Goal: Task Accomplishment & Management: Manage account settings

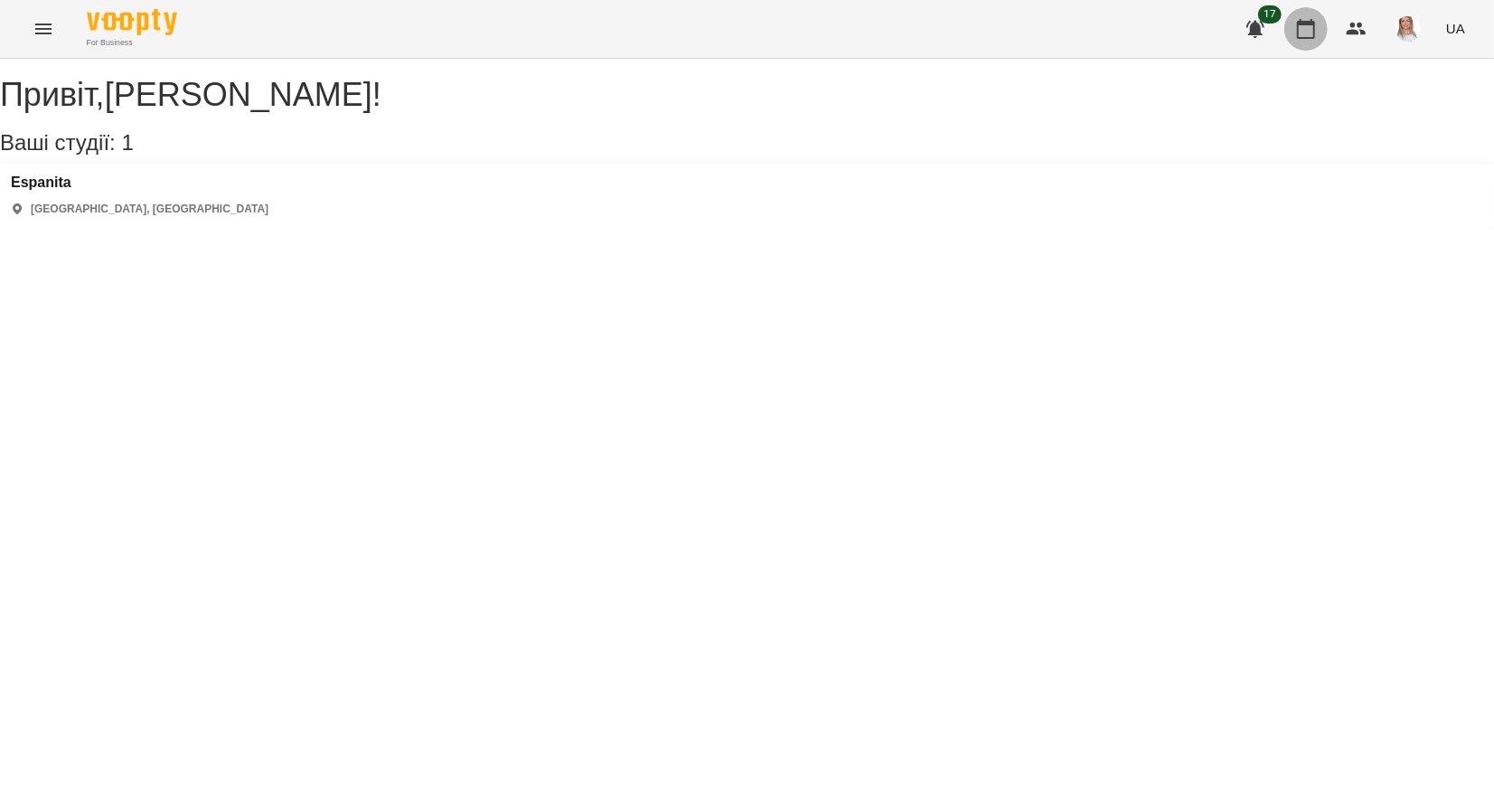
click at [1303, 31] on icon "button" at bounding box center [1305, 28] width 22 height 22
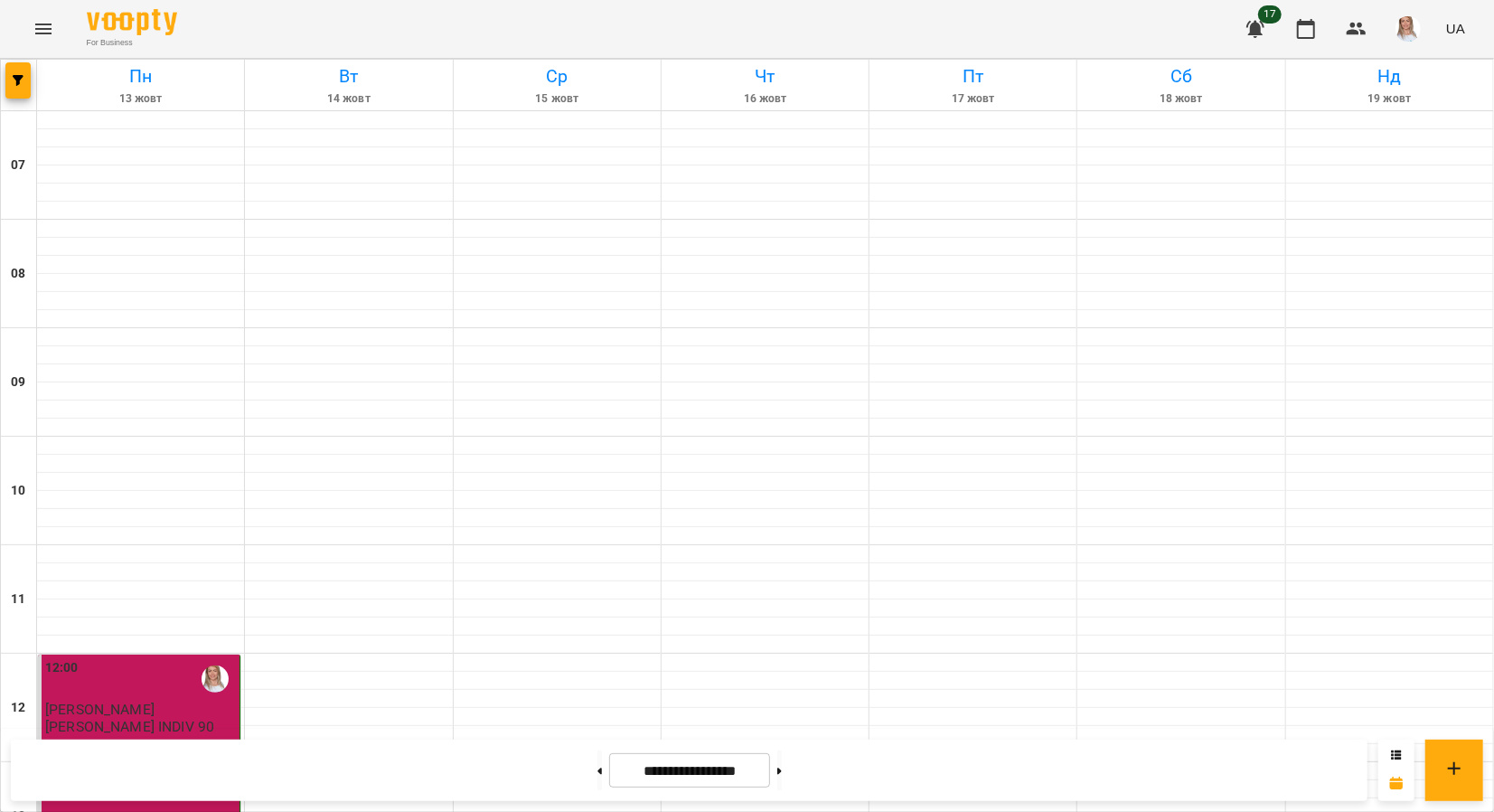
scroll to position [813, 0]
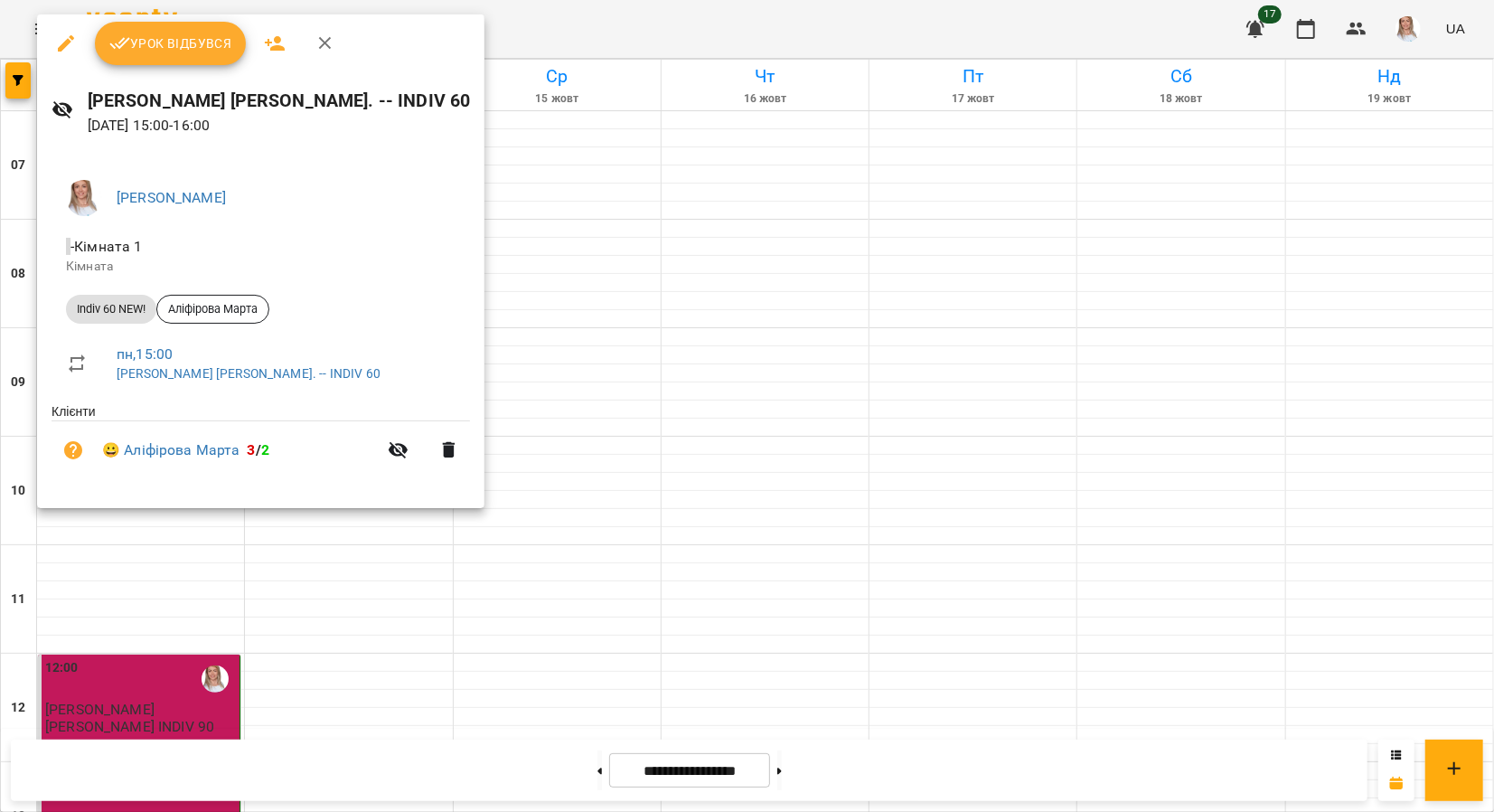
click at [163, 36] on span "Урок відбувся" at bounding box center [171, 42] width 123 height 22
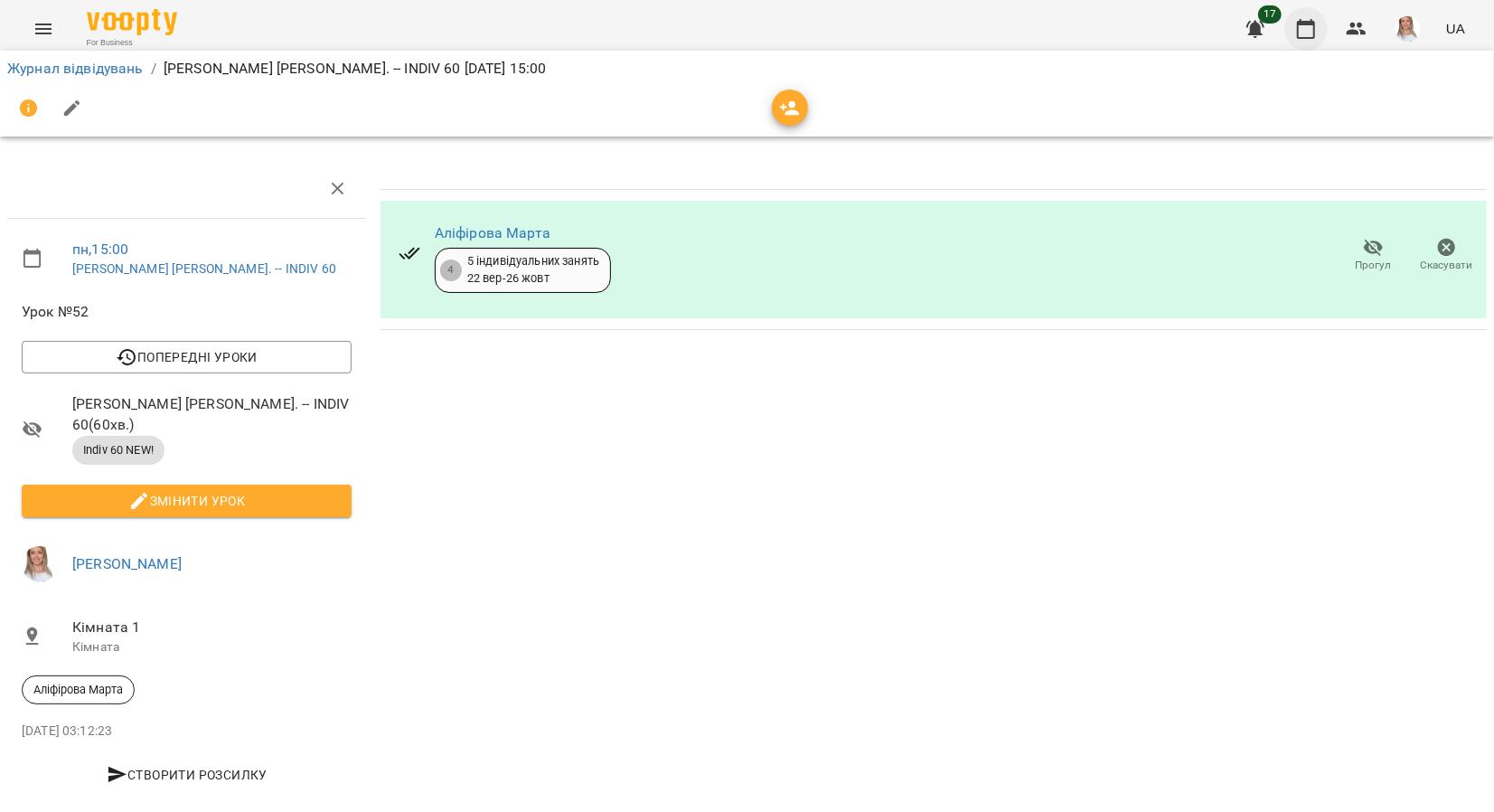
click at [1301, 24] on icon "button" at bounding box center [1305, 28] width 18 height 20
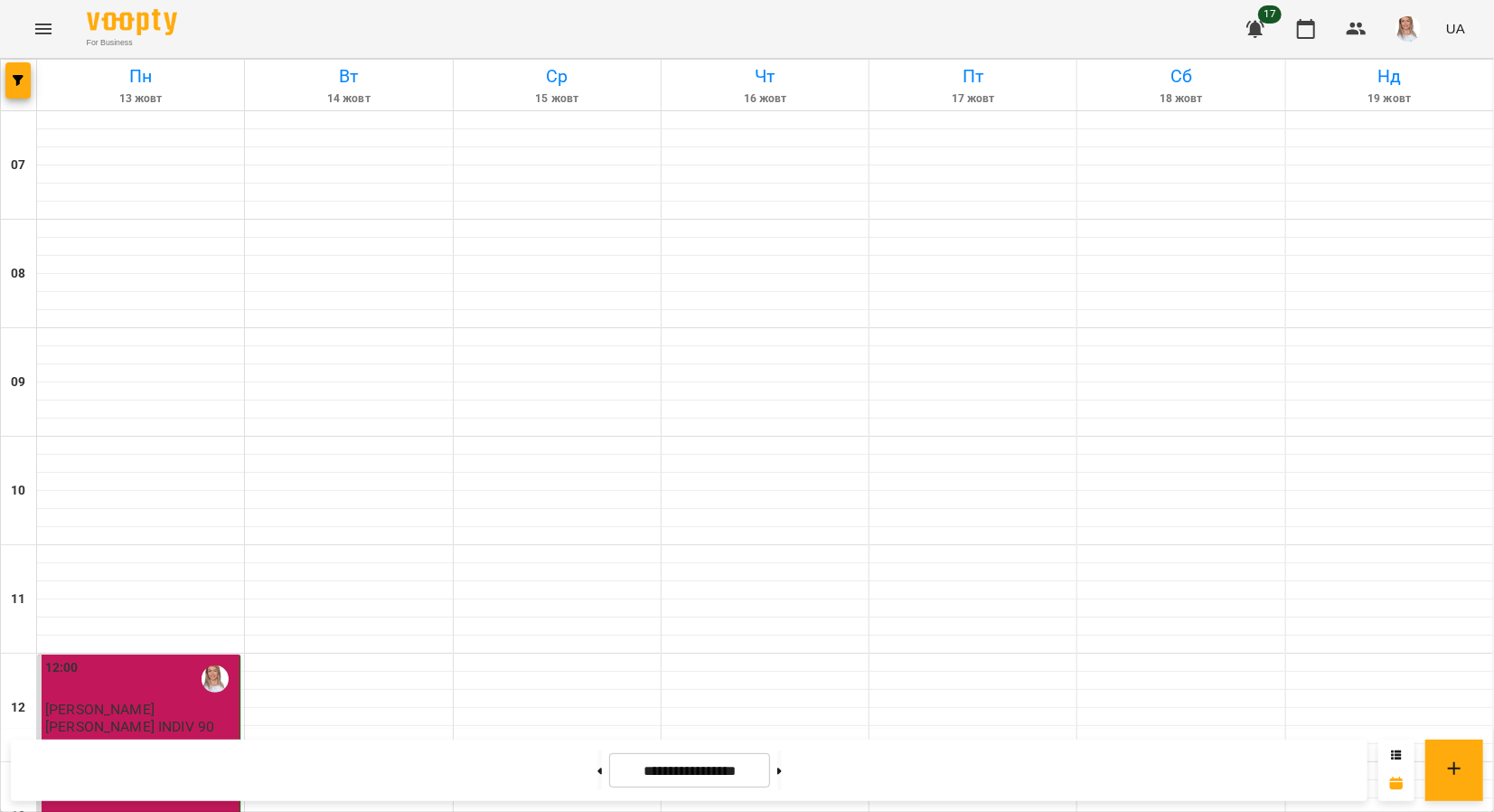
scroll to position [723, 0]
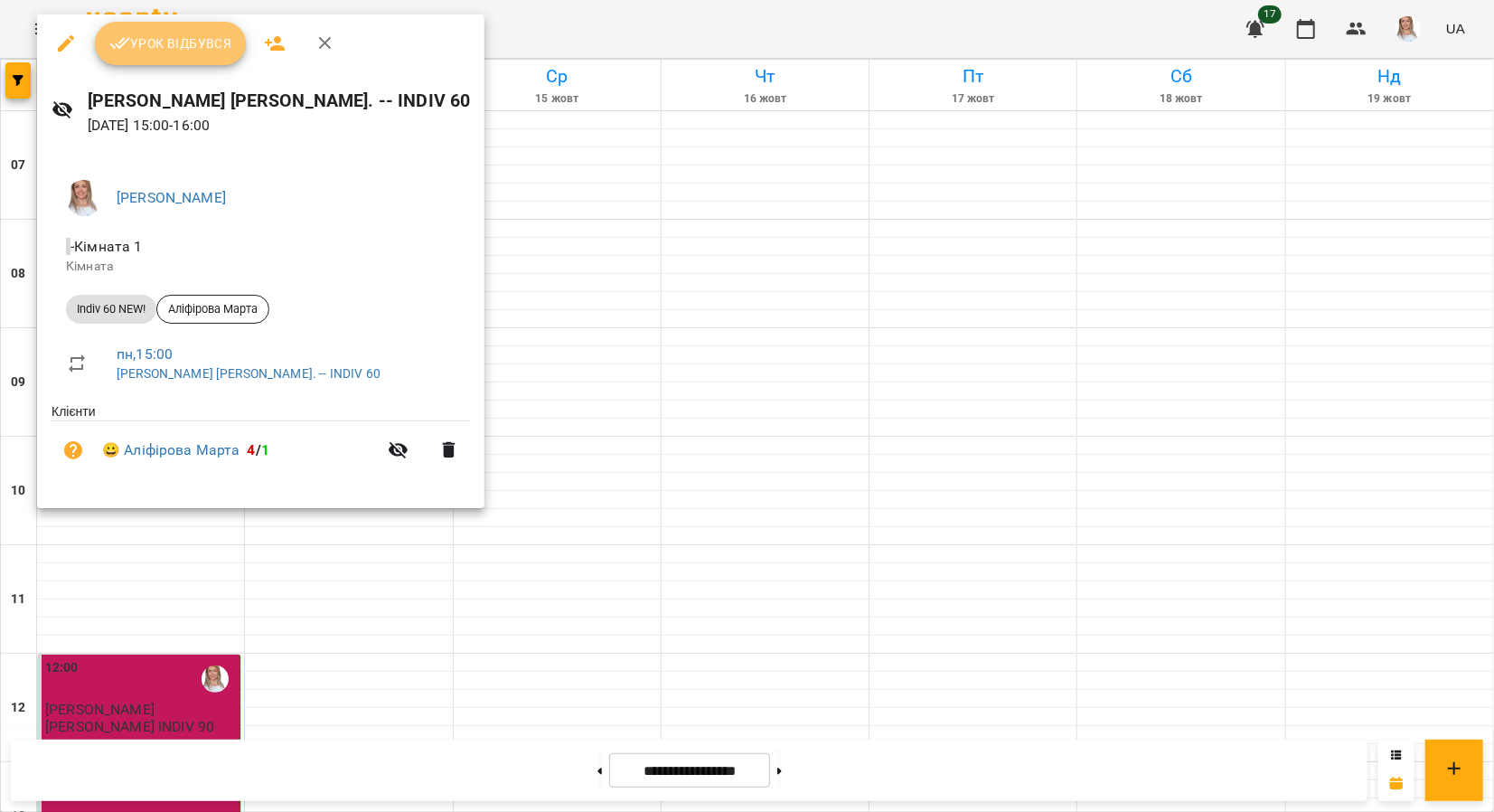
click at [194, 34] on span "Урок відбувся" at bounding box center [171, 42] width 123 height 22
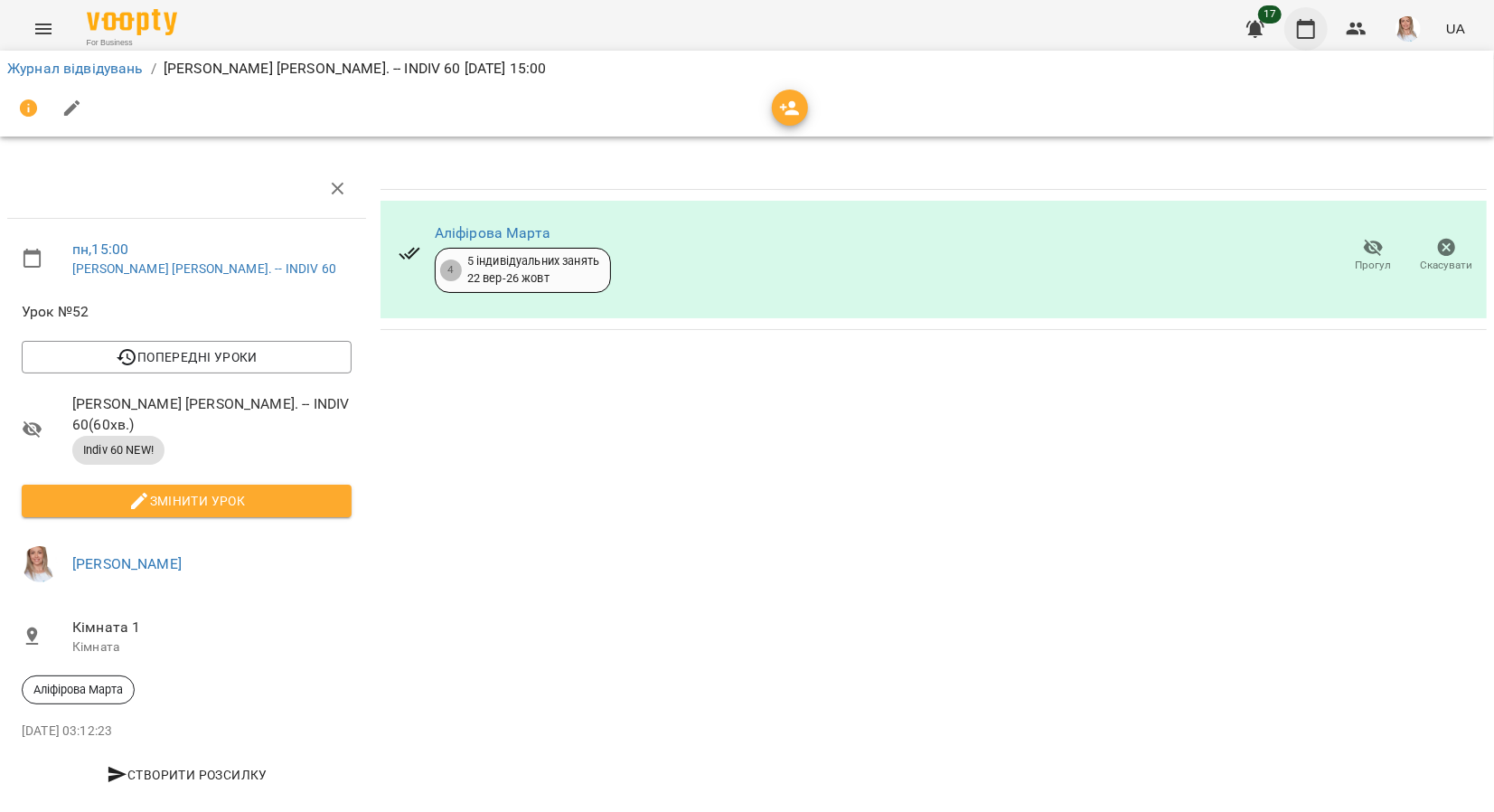
click at [1295, 18] on button "button" at bounding box center [1306, 29] width 43 height 43
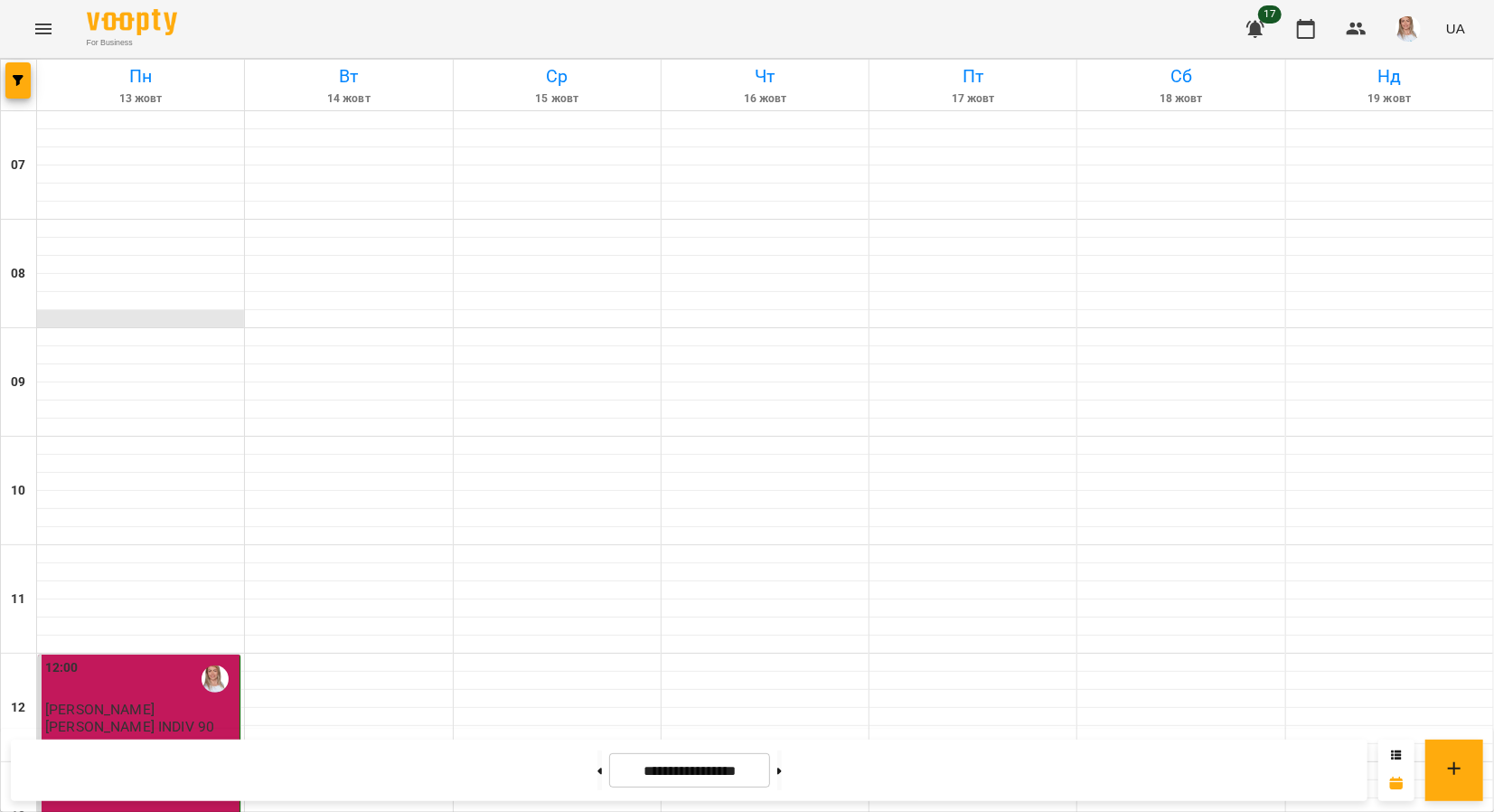
scroll to position [994, 0]
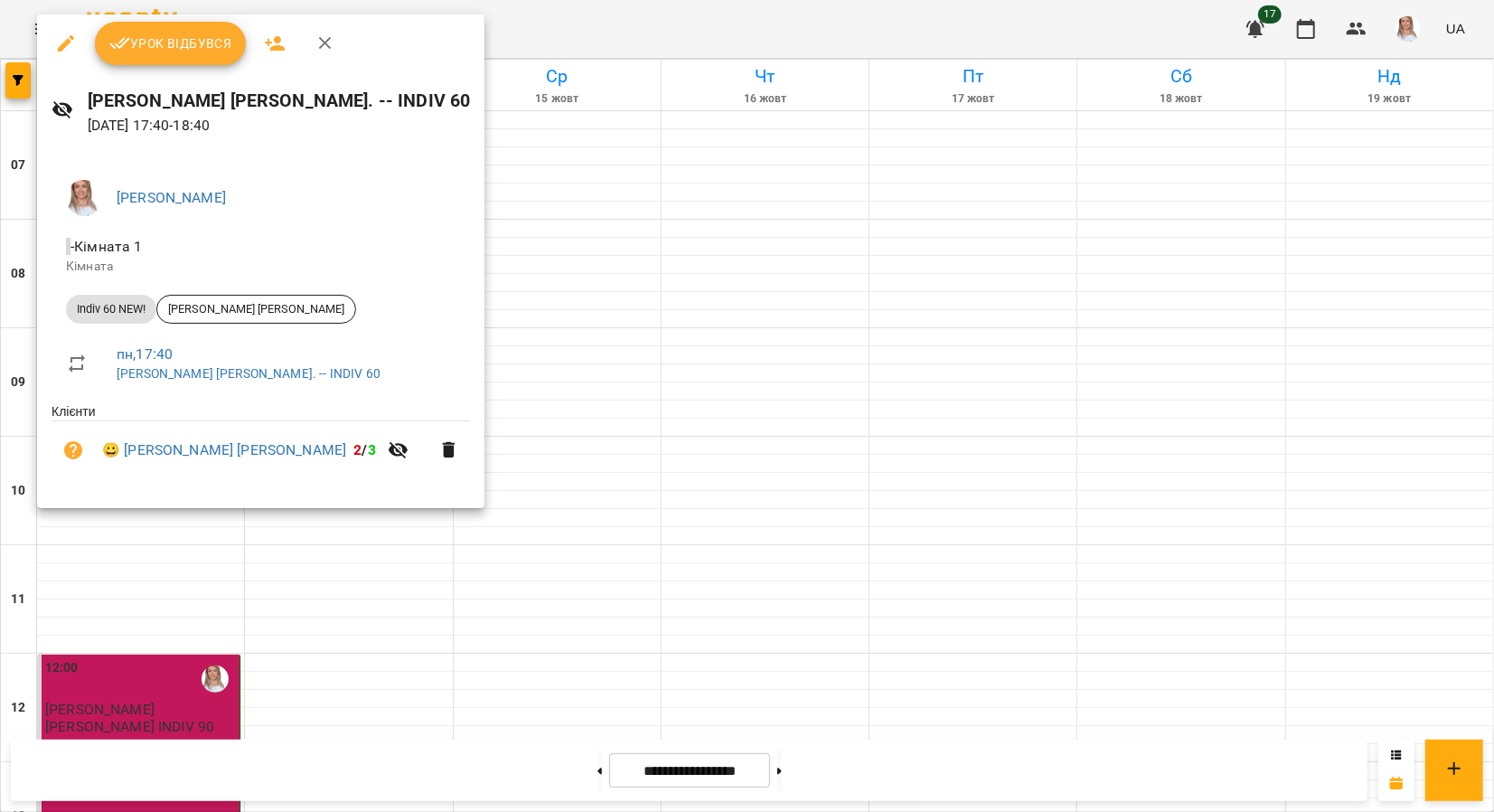
click at [185, 37] on span "Урок відбувся" at bounding box center [171, 42] width 123 height 22
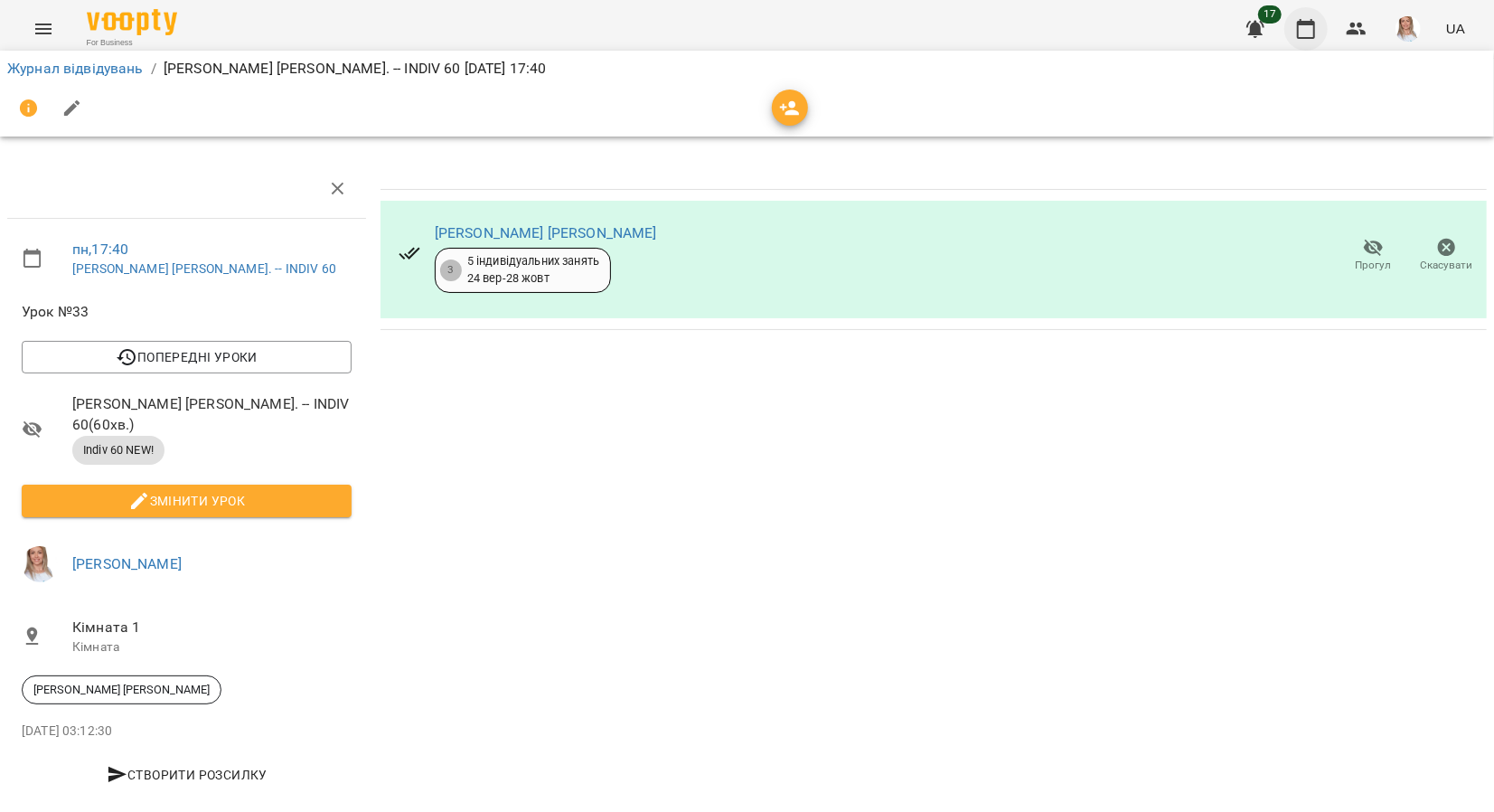
click at [1317, 29] on icon "button" at bounding box center [1305, 28] width 22 height 22
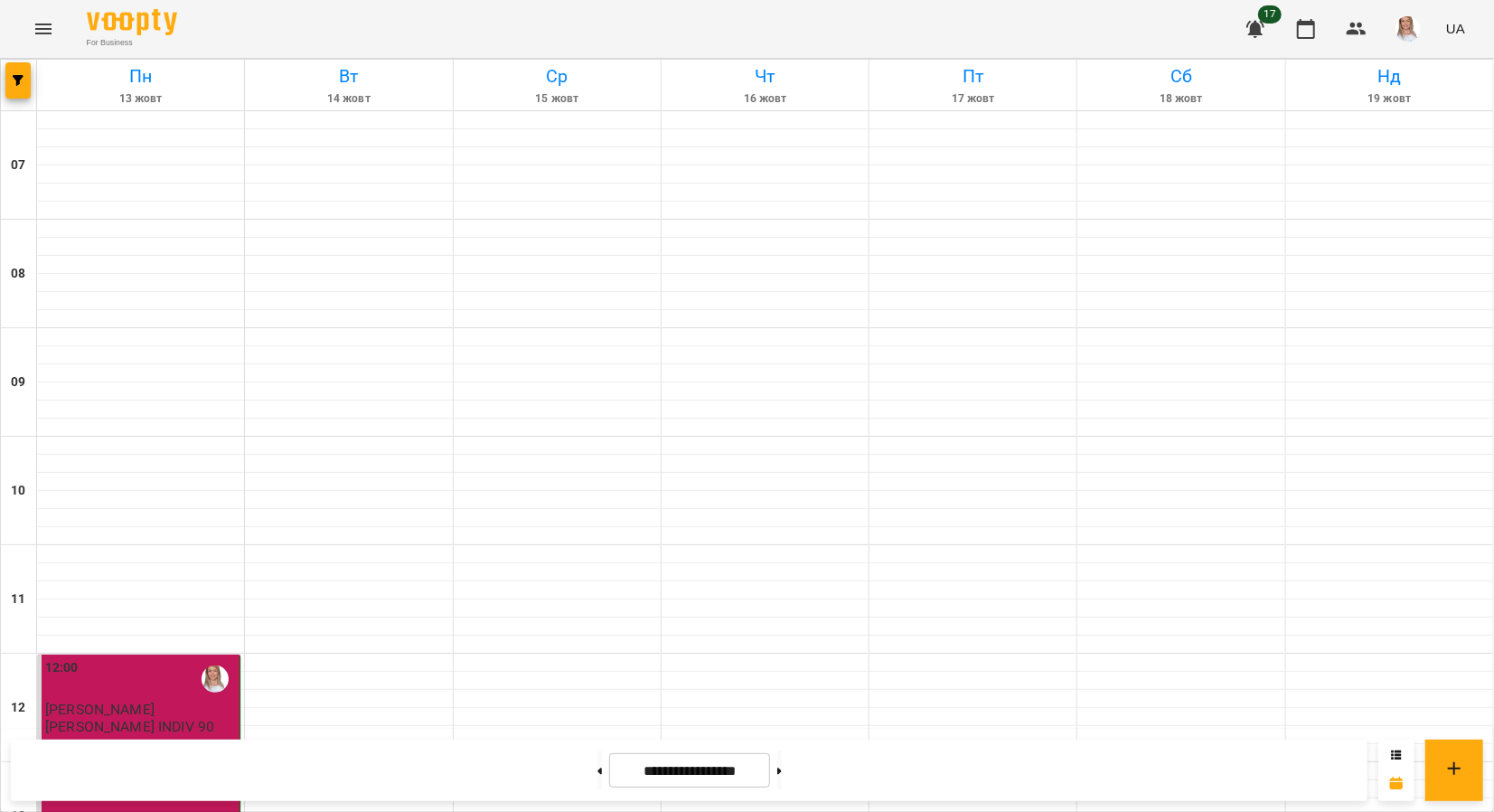
scroll to position [1116, 0]
